Goal: Check status: Check status

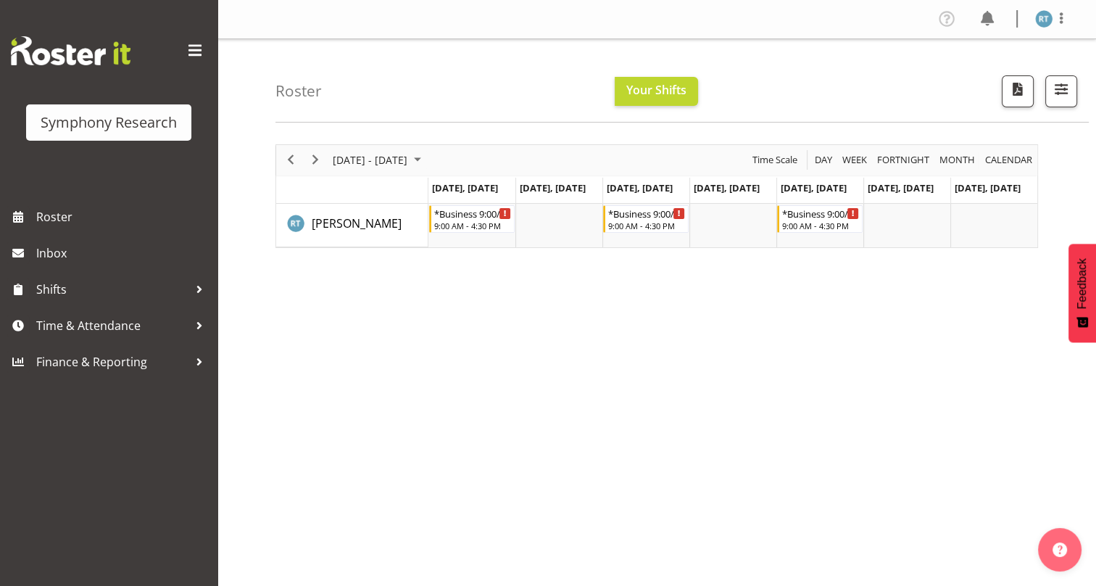
click at [110, 444] on div "Symphony Research Roster Inbox Shifts Time & Attendance Finance & Reporting" at bounding box center [109, 293] width 218 height 586
click at [429, 400] on div "[DATE] - [DATE] [DATE] Day Week Fortnight Month calendar Month Agenda Time Scal…" at bounding box center [686, 423] width 821 height 580
click at [421, 394] on div "[DATE] - [DATE] [DATE] Day Week Fortnight Month calendar Month Agenda Time Scal…" at bounding box center [686, 423] width 821 height 580
click at [421, 396] on div "[DATE] - [DATE] [DATE] Day Week Fortnight Month calendar Month Agenda Time Scal…" at bounding box center [686, 423] width 821 height 580
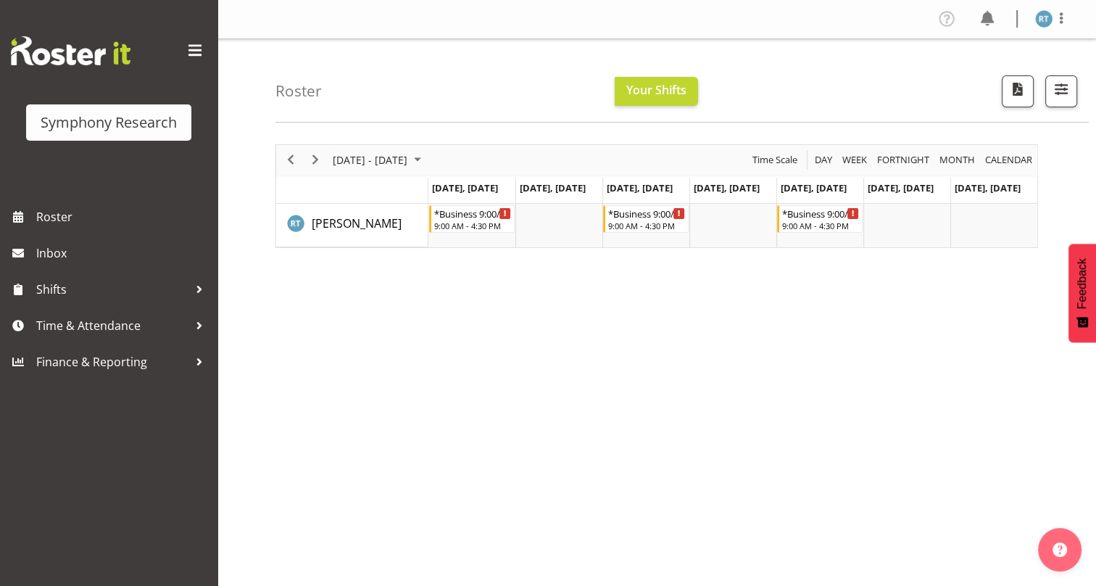
click at [421, 394] on div "[DATE] - [DATE] [DATE] Day Week Fortnight Month calendar Month Agenda Time Scal…" at bounding box center [686, 423] width 821 height 580
drag, startPoint x: 469, startPoint y: 415, endPoint x: 492, endPoint y: 409, distance: 23.9
click at [471, 415] on div "[DATE] - [DATE] [DATE] Day Week Fortnight Month calendar Month Agenda Time Scal…" at bounding box center [686, 423] width 821 height 580
click at [494, 405] on div "[DATE] - [DATE] [DATE] Day Week Fortnight Month calendar Month Agenda Time Scal…" at bounding box center [686, 423] width 821 height 580
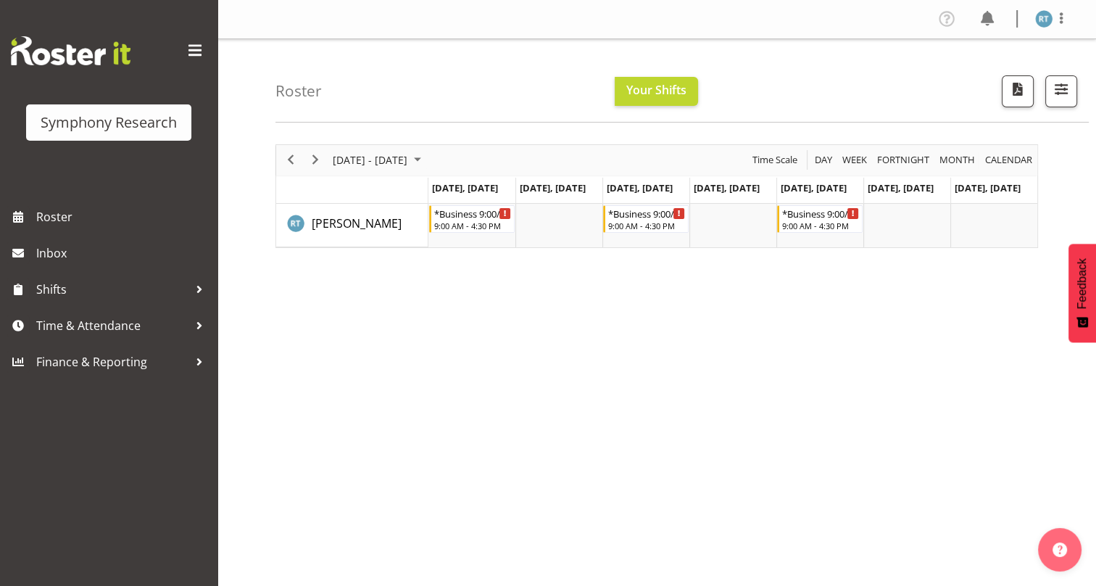
click at [502, 403] on div "[DATE] - [DATE] [DATE] Day Week Fortnight Month calendar Month Agenda Time Scal…" at bounding box center [686, 423] width 821 height 580
click at [431, 94] on div "Roster Your Shifts 1 Locations Clear MM Symphony Select All Deselect All All De…" at bounding box center [683, 80] width 814 height 83
